Goal: Task Accomplishment & Management: Complete application form

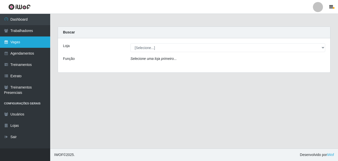
click at [17, 43] on link "Vagas" at bounding box center [25, 41] width 50 height 11
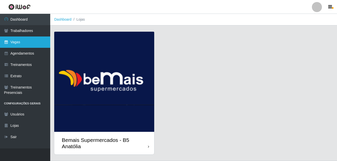
click at [17, 43] on link "Vagas" at bounding box center [25, 41] width 50 height 11
click at [20, 43] on link "Vagas" at bounding box center [25, 41] width 50 height 11
click at [25, 42] on link "Vagas" at bounding box center [25, 41] width 50 height 11
click at [27, 41] on link "Vagas" at bounding box center [25, 41] width 50 height 11
click at [28, 43] on link "Vagas" at bounding box center [25, 41] width 50 height 11
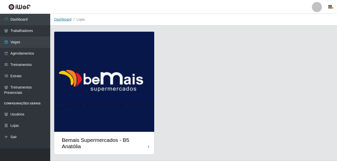
click at [60, 20] on link "Dashboard" at bounding box center [62, 19] width 17 height 4
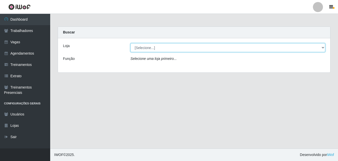
click at [325, 47] on select "[Selecione...] Bemais Supermercados - B5 Anatólia" at bounding box center [228, 47] width 195 height 9
select select "405"
click at [131, 43] on select "[Selecione...] Bemais Supermercados - B5 Anatólia" at bounding box center [228, 47] width 195 height 9
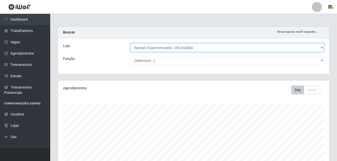
scroll to position [104, 271]
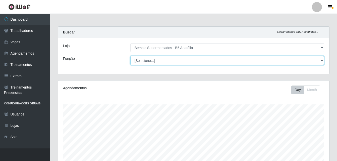
click at [321, 60] on select "[Selecione...] ASG ASG + ASG ++ Auxiliar de Estacionamento Auxiliar de Estacion…" at bounding box center [227, 60] width 194 height 9
click at [130, 56] on select "[Selecione...] ASG ASG + ASG ++ Auxiliar de Estacionamento Auxiliar de Estacion…" at bounding box center [227, 60] width 194 height 9
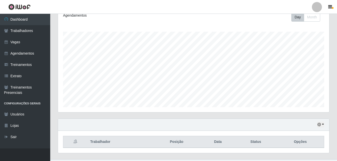
scroll to position [83, 0]
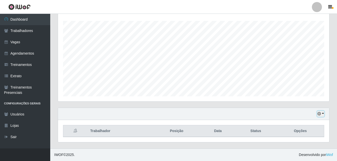
click at [323, 114] on button "button" at bounding box center [320, 114] width 7 height 6
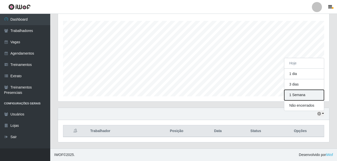
click at [302, 97] on button "1 Semana" at bounding box center [304, 95] width 40 height 11
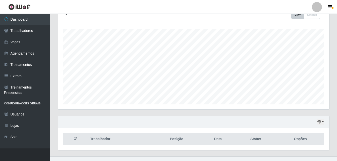
scroll to position [83, 0]
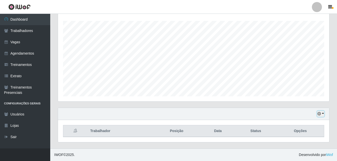
click at [323, 113] on button "button" at bounding box center [320, 114] width 7 height 6
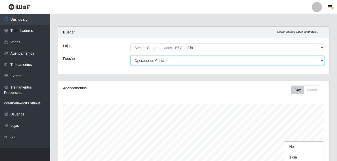
click at [322, 61] on select "[Selecione...] ASG ASG + ASG ++ Auxiliar de Estacionamento Auxiliar de Estacion…" at bounding box center [227, 60] width 194 height 9
click at [130, 56] on select "[Selecione...] ASG ASG + ASG ++ Auxiliar de Estacionamento Auxiliar de Estacion…" at bounding box center [227, 60] width 194 height 9
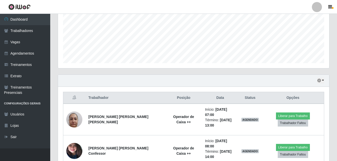
scroll to position [0, 0]
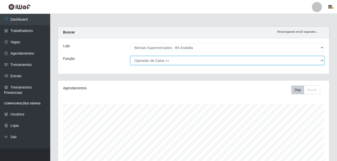
click at [324, 60] on select "[Selecione...] ASG ASG + ASG ++ Auxiliar de Estacionamento Auxiliar de Estacion…" at bounding box center [227, 60] width 194 height 9
click at [130, 56] on select "[Selecione...] ASG ASG + ASG ++ Auxiliar de Estacionamento Auxiliar de Estacion…" at bounding box center [227, 60] width 194 height 9
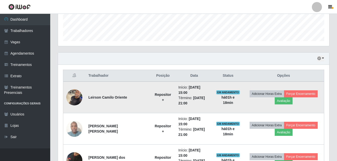
scroll to position [112, 0]
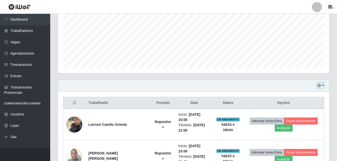
click at [322, 86] on button "button" at bounding box center [320, 86] width 7 height 6
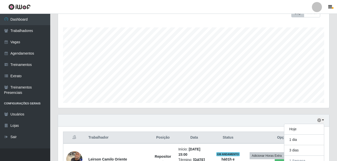
scroll to position [0, 0]
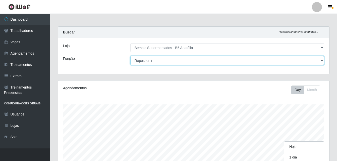
drag, startPoint x: 321, startPoint y: 61, endPoint x: 311, endPoint y: 65, distance: 11.3
click at [321, 61] on select "[Selecione...] ASG ASG + ASG ++ Auxiliar de Estacionamento Auxiliar de Estacion…" at bounding box center [227, 60] width 194 height 9
select select "73"
click at [130, 56] on select "[Selecione...] ASG ASG + ASG ++ Auxiliar de Estacionamento Auxiliar de Estacion…" at bounding box center [227, 60] width 194 height 9
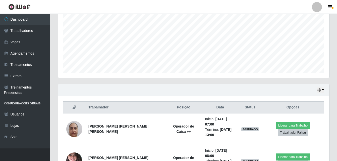
scroll to position [100, 0]
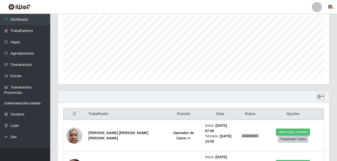
click at [324, 96] on button "button" at bounding box center [320, 97] width 7 height 6
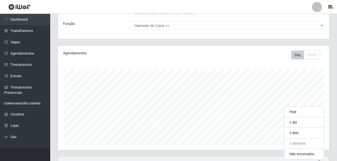
scroll to position [0, 0]
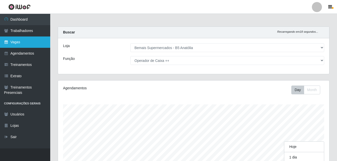
click at [13, 44] on link "Vagas" at bounding box center [25, 41] width 50 height 11
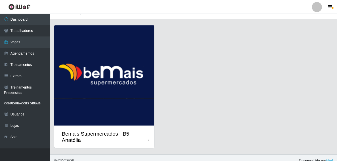
scroll to position [12, 0]
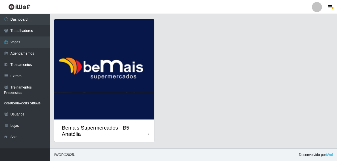
click at [150, 136] on div "Bemais Supermercados - B5 Anatólia" at bounding box center [104, 130] width 100 height 23
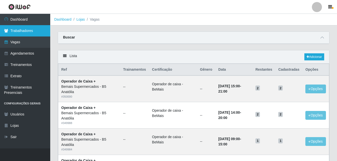
click at [27, 31] on link "Trabalhadores" at bounding box center [25, 30] width 50 height 11
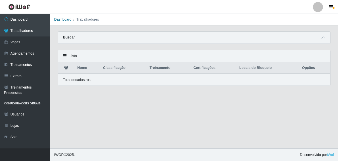
click at [62, 20] on link "Dashboard" at bounding box center [62, 19] width 17 height 4
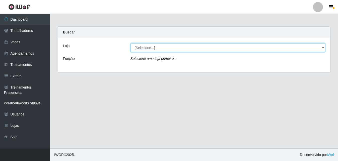
click at [322, 47] on select "[Selecione...] Bemais Supermercados - B5 Anatólia" at bounding box center [228, 47] width 195 height 9
select select "405"
click at [131, 43] on select "[Selecione...] Bemais Supermercados - B5 Anatólia" at bounding box center [228, 47] width 195 height 9
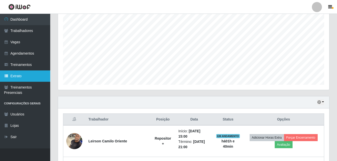
scroll to position [50, 0]
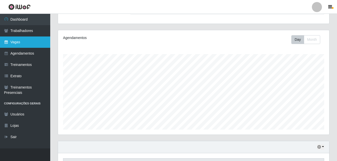
click at [24, 43] on link "Vagas" at bounding box center [25, 41] width 50 height 11
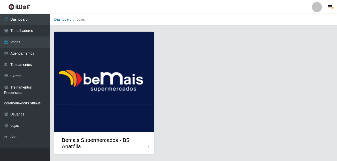
click at [65, 20] on link "Dashboard" at bounding box center [62, 19] width 17 height 4
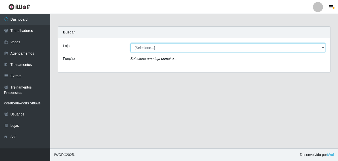
drag, startPoint x: 324, startPoint y: 46, endPoint x: 321, endPoint y: 48, distance: 3.1
click at [324, 46] on select "[Selecione...] Bemais Supermercados - B5 Anatólia" at bounding box center [228, 47] width 195 height 9
select select "405"
click at [131, 43] on select "[Selecione...] Bemais Supermercados - B5 Anatólia" at bounding box center [228, 47] width 195 height 9
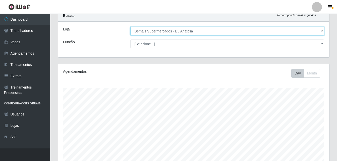
scroll to position [25, 0]
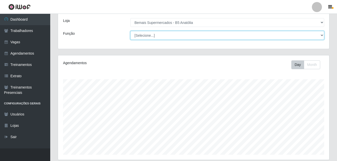
click at [321, 34] on select "[Selecione...] ASG ASG + ASG ++ Auxiliar de Estacionamento Auxiliar de Estacion…" at bounding box center [227, 35] width 194 height 9
click at [130, 31] on select "[Selecione...] ASG ASG + ASG ++ Auxiliar de Estacionamento Auxiliar de Estacion…" at bounding box center [227, 35] width 194 height 9
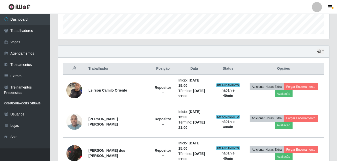
scroll to position [137, 0]
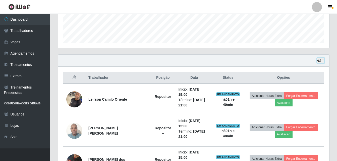
click at [323, 60] on button "button" at bounding box center [320, 61] width 7 height 6
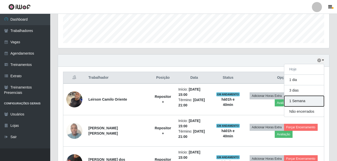
click at [302, 102] on button "1 Semana" at bounding box center [304, 101] width 40 height 11
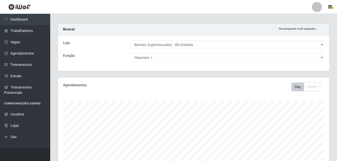
scroll to position [0, 0]
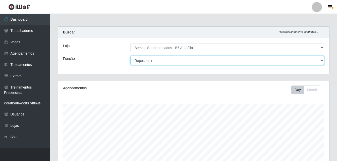
drag, startPoint x: 323, startPoint y: 60, endPoint x: 314, endPoint y: 61, distance: 9.2
click at [323, 60] on select "[Selecione...] ASG ASG + ASG ++ Auxiliar de Estacionamento Auxiliar de Estacion…" at bounding box center [227, 60] width 194 height 9
click at [130, 56] on select "[Selecione...] ASG ASG + ASG ++ Auxiliar de Estacionamento Auxiliar de Estacion…" at bounding box center [227, 60] width 194 height 9
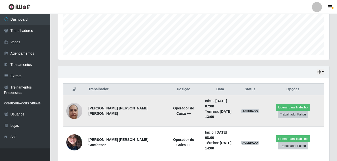
scroll to position [100, 0]
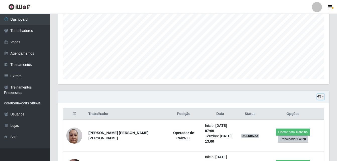
click at [324, 96] on button "button" at bounding box center [320, 97] width 7 height 6
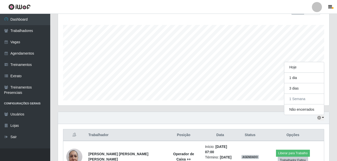
scroll to position [25, 0]
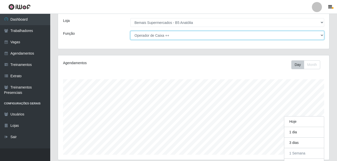
click at [322, 35] on select "[Selecione...] ASG ASG + ASG ++ Auxiliar de Estacionamento Auxiliar de Estacion…" at bounding box center [227, 35] width 194 height 9
select select "86"
click at [130, 31] on select "[Selecione...] ASG ASG + ASG ++ Auxiliar de Estacionamento Auxiliar de Estacion…" at bounding box center [227, 35] width 194 height 9
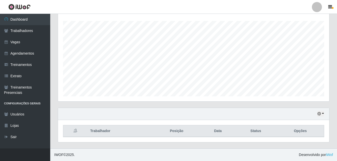
scroll to position [0, 0]
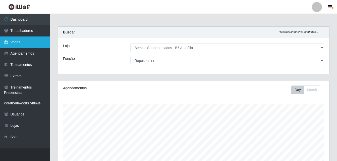
click at [16, 43] on link "Vagas" at bounding box center [25, 41] width 50 height 11
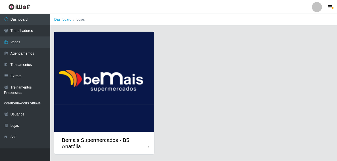
click at [199, 73] on div "Bemais Supermercados - B5 Anatólia" at bounding box center [193, 95] width 279 height 129
click at [26, 44] on link "Vagas" at bounding box center [25, 41] width 50 height 11
click at [24, 43] on link "Vagas" at bounding box center [25, 41] width 50 height 11
click at [22, 42] on link "Vagas" at bounding box center [25, 41] width 50 height 11
click at [26, 43] on link "Vagas" at bounding box center [25, 41] width 50 height 11
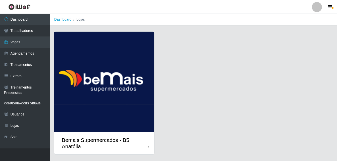
click at [146, 146] on div "Bemais Supermercados - B5 Anatólia" at bounding box center [105, 143] width 86 height 13
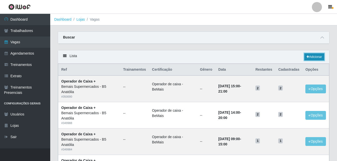
click at [317, 57] on link "Adicionar" at bounding box center [314, 56] width 20 height 7
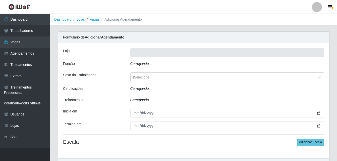
type input "Bemais Supermercados - B5 Anatólia"
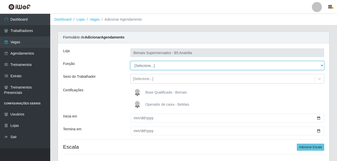
click at [321, 65] on select "[Selecione...] ASG ASG + ASG ++ Auxiliar de Estacionamento Auxiliar de Estacion…" at bounding box center [227, 65] width 194 height 9
select select "82"
click at [130, 61] on select "[Selecione...] ASG ASG + ASG ++ Auxiliar de Estacionamento Auxiliar de Estacion…" at bounding box center [227, 65] width 194 height 9
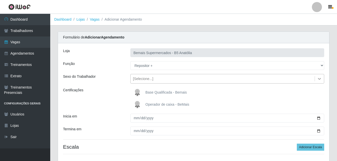
click at [319, 80] on icon at bounding box center [319, 78] width 5 height 5
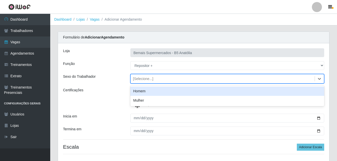
click at [159, 92] on div "Homem" at bounding box center [227, 90] width 194 height 9
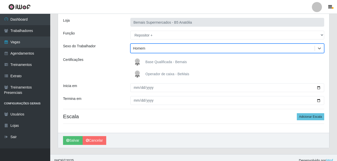
scroll to position [36, 0]
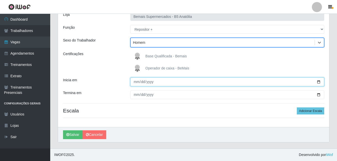
click at [319, 84] on input "Inicia em" at bounding box center [227, 81] width 194 height 9
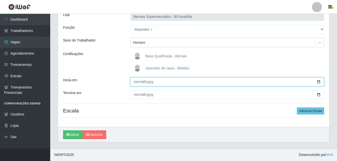
click at [317, 82] on input "Inicia em" at bounding box center [227, 81] width 194 height 9
type input "[DATE]"
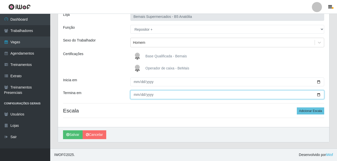
click at [320, 94] on input "Termina em" at bounding box center [227, 94] width 194 height 9
type input "[DATE]"
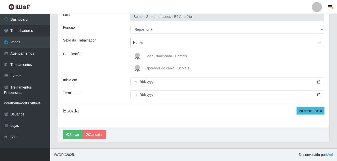
click at [313, 110] on button "Adicionar Escala" at bounding box center [310, 110] width 27 height 7
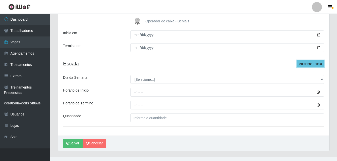
scroll to position [86, 0]
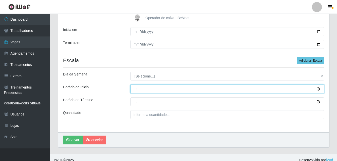
click at [318, 89] on input "Horário de Inicio" at bounding box center [227, 88] width 194 height 9
click at [134, 87] on input "Horário de Inicio" at bounding box center [227, 88] width 194 height 9
type input "08:00"
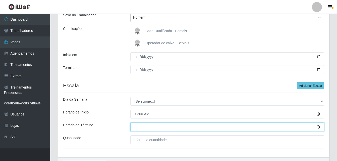
click at [135, 128] on input "Horário de Término" at bounding box center [227, 126] width 194 height 9
type input "14:00"
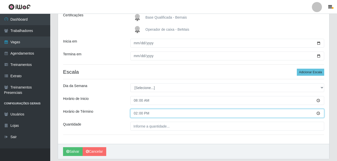
scroll to position [86, 0]
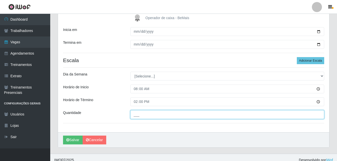
click at [152, 115] on input "___" at bounding box center [227, 114] width 194 height 9
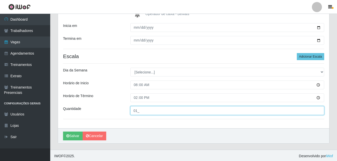
scroll to position [92, 0]
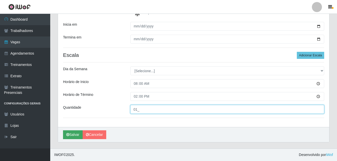
type input "01_"
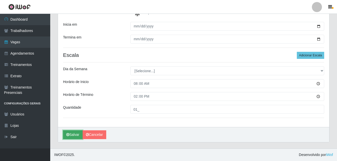
click at [76, 134] on button "Salvar" at bounding box center [73, 134] width 20 height 9
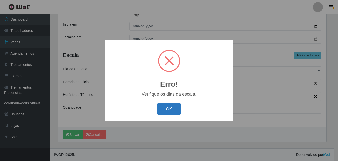
click at [174, 112] on button "OK" at bounding box center [169, 109] width 23 height 12
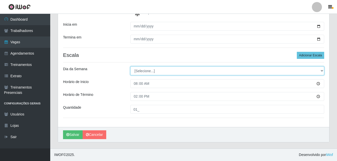
click at [321, 71] on select "[Selecione...] Segunda Terça Quarta Quinta Sexta Sábado Domingo" at bounding box center [227, 70] width 194 height 9
select select "5"
click at [130, 66] on select "[Selecione...] Segunda Terça Quarta Quinta Sexta Sábado Domingo" at bounding box center [227, 70] width 194 height 9
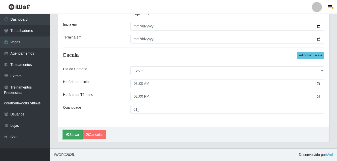
click at [74, 136] on button "Salvar" at bounding box center [73, 134] width 20 height 9
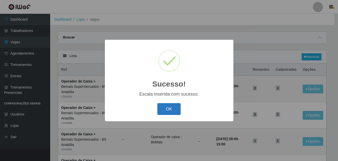
click at [173, 108] on button "OK" at bounding box center [169, 109] width 23 height 12
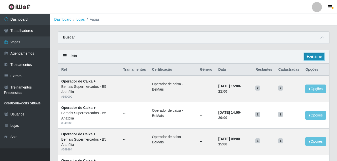
click at [311, 58] on link "Adicionar" at bounding box center [314, 56] width 20 height 7
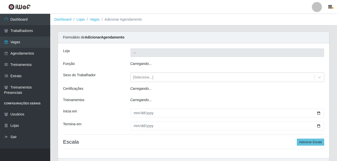
type input "Bemais Supermercados - B5 Anatólia"
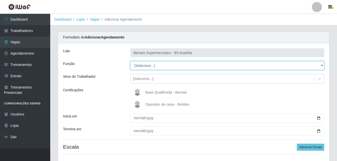
drag, startPoint x: 321, startPoint y: 65, endPoint x: 314, endPoint y: 67, distance: 7.0
click at [321, 65] on select "[Selecione...] ASG ASG + ASG ++ Auxiliar de Estacionamento Auxiliar de Estacion…" at bounding box center [227, 65] width 194 height 9
select select "82"
click at [130, 61] on select "[Selecione...] ASG ASG + ASG ++ Auxiliar de Estacionamento Auxiliar de Estacion…" at bounding box center [227, 65] width 194 height 9
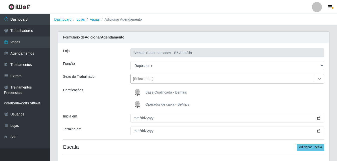
click at [319, 78] on icon at bounding box center [319, 78] width 5 height 5
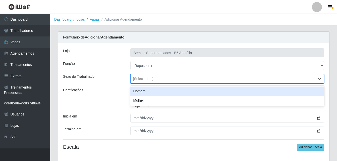
click at [143, 91] on div "Homem" at bounding box center [227, 90] width 194 height 9
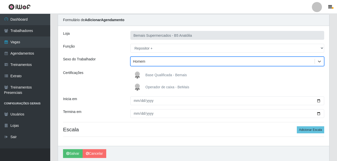
scroll to position [36, 0]
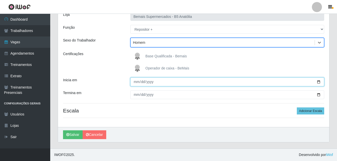
click at [319, 81] on input "Inicia em" at bounding box center [227, 81] width 194 height 9
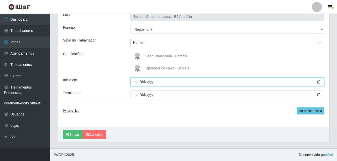
type input "[DATE]"
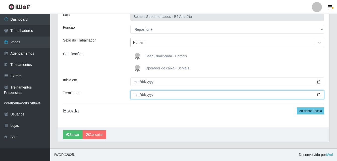
click at [318, 95] on input "Termina em" at bounding box center [227, 94] width 194 height 9
type input "[DATE]"
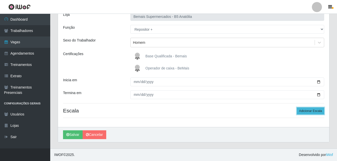
click at [307, 111] on button "Adicionar Escala" at bounding box center [310, 110] width 27 height 7
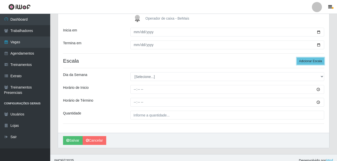
scroll to position [86, 0]
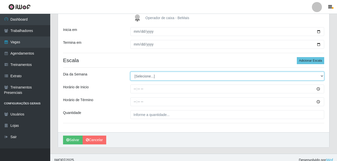
click at [321, 77] on select "[Selecione...] Segunda Terça Quarta Quinta Sexta Sábado Domingo" at bounding box center [227, 76] width 194 height 9
select select "5"
click at [130, 72] on select "[Selecione...] Segunda Terça Quarta Quinta Sexta Sábado Domingo" at bounding box center [227, 76] width 194 height 9
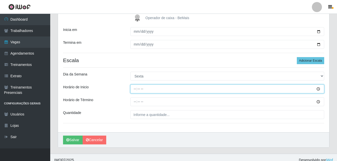
click at [135, 89] on input "Horário de Inicio" at bounding box center [227, 88] width 194 height 9
type input "15:00"
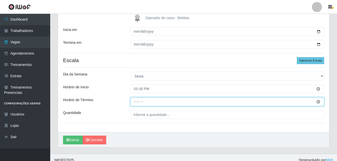
click at [133, 103] on input "Horário de Término" at bounding box center [227, 101] width 194 height 9
type input "21:00"
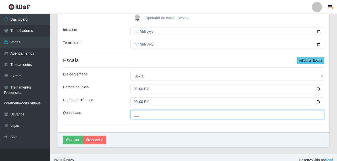
click at [144, 116] on input "___" at bounding box center [227, 114] width 194 height 9
type input "01_"
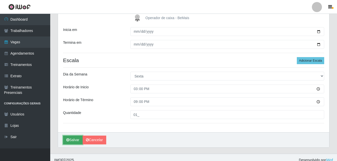
click at [74, 139] on button "Salvar" at bounding box center [73, 139] width 20 height 9
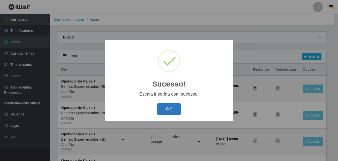
click at [173, 110] on button "OK" at bounding box center [169, 109] width 23 height 12
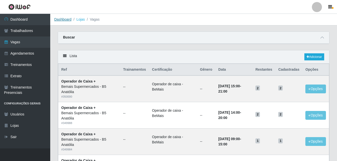
click at [66, 20] on link "Dashboard" at bounding box center [62, 19] width 17 height 4
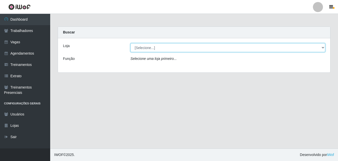
drag, startPoint x: 322, startPoint y: 45, endPoint x: 322, endPoint y: 49, distance: 3.3
click at [322, 46] on select "[Selecione...] Bemais Supermercados - B5 Anatólia" at bounding box center [228, 47] width 195 height 9
select select "405"
click at [131, 43] on select "[Selecione...] Bemais Supermercados - B5 Anatólia" at bounding box center [228, 47] width 195 height 9
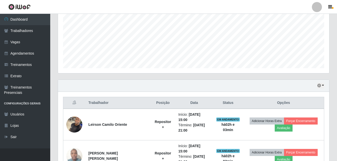
scroll to position [86, 0]
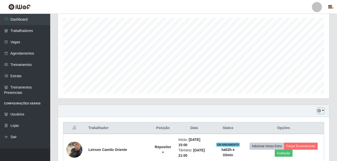
click at [323, 111] on button "button" at bounding box center [320, 111] width 7 height 6
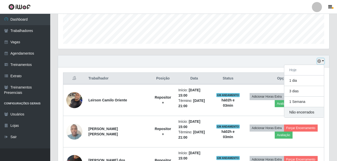
scroll to position [112, 0]
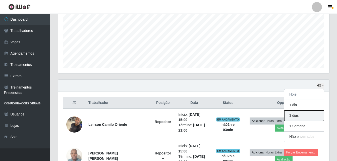
click at [297, 116] on button "3 dias" at bounding box center [304, 115] width 40 height 11
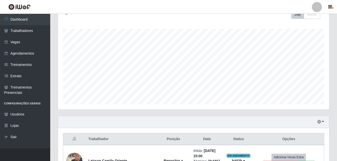
scroll to position [137, 0]
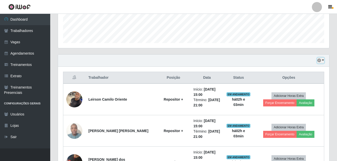
click at [322, 61] on button "button" at bounding box center [320, 61] width 7 height 6
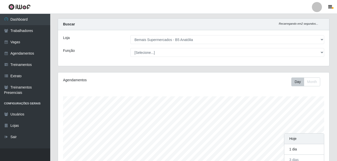
scroll to position [104, 271]
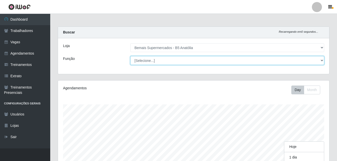
drag, startPoint x: 321, startPoint y: 61, endPoint x: 316, endPoint y: 64, distance: 5.5
click at [321, 61] on select "[Selecione...] ASG ASG + ASG ++ Auxiliar de Estacionamento Auxiliar de Estacion…" at bounding box center [227, 60] width 194 height 9
select select "82"
click at [130, 56] on select "[Selecione...] ASG ASG + ASG ++ Auxiliar de Estacionamento Auxiliar de Estacion…" at bounding box center [227, 60] width 194 height 9
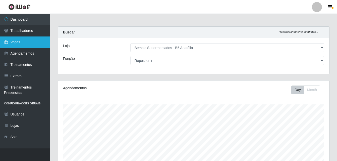
click at [26, 42] on link "Vagas" at bounding box center [25, 41] width 50 height 11
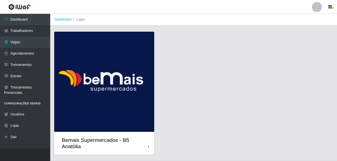
click at [149, 147] on div "Bemais Supermercados - B5 Anatólia" at bounding box center [104, 143] width 100 height 23
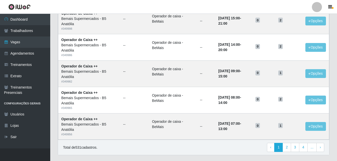
scroll to position [344, 0]
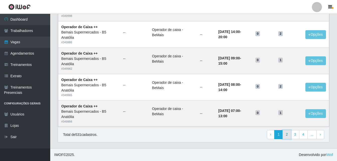
click at [289, 134] on link "2" at bounding box center [287, 134] width 9 height 9
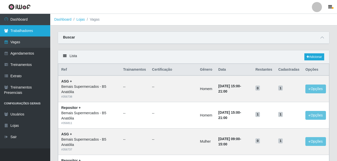
click at [25, 34] on link "Trabalhadores" at bounding box center [25, 30] width 50 height 11
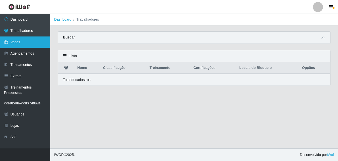
click at [23, 44] on link "Vagas" at bounding box center [25, 41] width 50 height 11
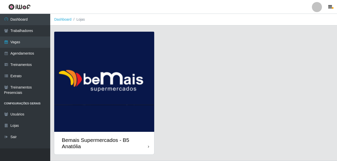
click at [147, 148] on div "Bemais Supermercados - B5 Anatólia" at bounding box center [105, 143] width 86 height 13
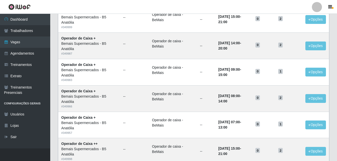
scroll to position [344, 0]
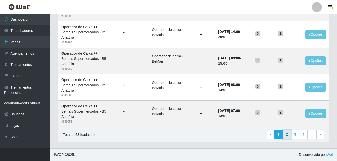
click at [287, 135] on link "2" at bounding box center [287, 134] width 9 height 9
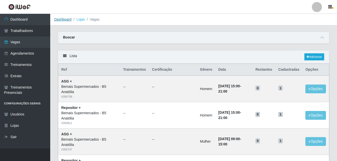
click at [69, 20] on link "Dashboard" at bounding box center [62, 19] width 17 height 4
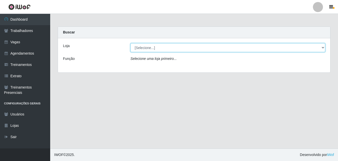
drag, startPoint x: 323, startPoint y: 47, endPoint x: 319, endPoint y: 50, distance: 5.0
click at [323, 47] on select "[Selecione...] Bemais Supermercados - B5 Anatólia" at bounding box center [228, 47] width 195 height 9
click at [322, 47] on select "[Selecione...] Bemais Supermercados - B5 Anatólia" at bounding box center [228, 47] width 195 height 9
click at [323, 48] on select "[Selecione...] Bemais Supermercados - B5 Anatólia" at bounding box center [228, 47] width 195 height 9
select select "405"
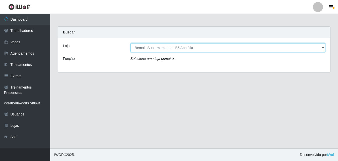
click at [131, 43] on select "[Selecione...] Bemais Supermercados - B5 Anatólia" at bounding box center [228, 47] width 195 height 9
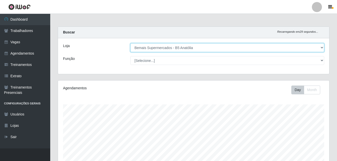
scroll to position [104, 271]
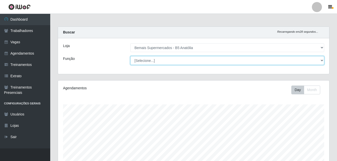
click at [322, 61] on select "[Selecione...] ASG ASG + ASG ++ Auxiliar de Estacionamento Auxiliar de Estacion…" at bounding box center [227, 60] width 194 height 9
click at [130, 56] on select "[Selecione...] ASG ASG + ASG ++ Auxiliar de Estacionamento Auxiliar de Estacion…" at bounding box center [227, 60] width 194 height 9
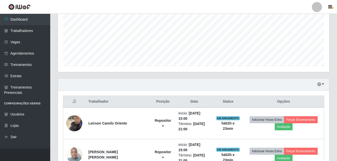
scroll to position [162, 0]
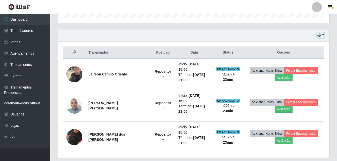
click at [323, 35] on button "button" at bounding box center [320, 35] width 7 height 6
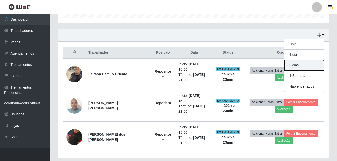
click at [300, 65] on button "3 dias" at bounding box center [304, 65] width 40 height 11
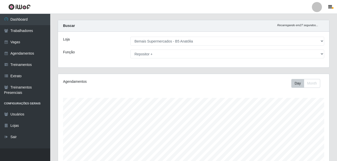
scroll to position [0, 0]
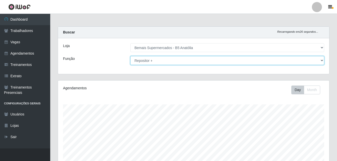
click at [321, 61] on select "[Selecione...] ASG ASG + ASG ++ Auxiliar de Estacionamento Auxiliar de Estacion…" at bounding box center [227, 60] width 194 height 9
select select "79"
click at [130, 56] on select "[Selecione...] ASG ASG + ASG ++ Auxiliar de Estacionamento Auxiliar de Estacion…" at bounding box center [227, 60] width 194 height 9
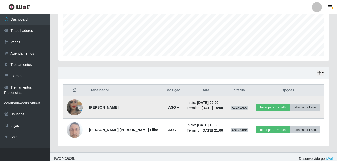
scroll to position [128, 0]
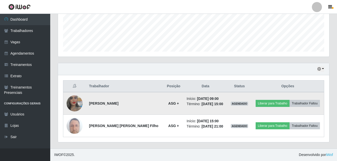
click at [82, 105] on img at bounding box center [75, 103] width 16 height 29
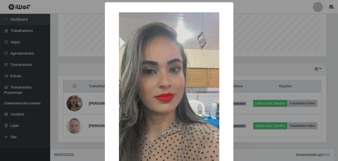
click at [78, 108] on div "× OK Cancel" at bounding box center [169, 80] width 338 height 161
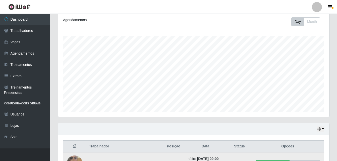
scroll to position [0, 0]
